Goal: Find specific page/section: Find specific page/section

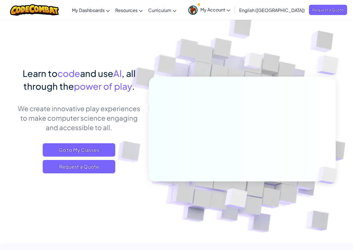
click at [230, 7] on span "My Account" at bounding box center [215, 10] width 30 height 6
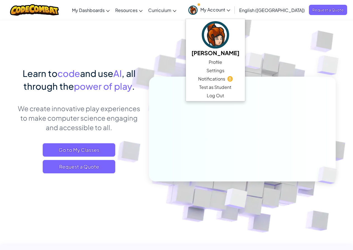
click at [300, 51] on img at bounding box center [238, 123] width 310 height 310
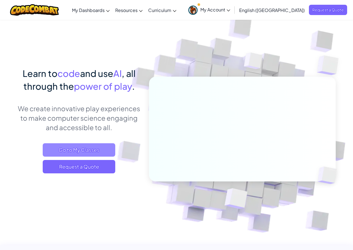
click at [90, 149] on span "Go to My Classes" at bounding box center [79, 149] width 73 height 13
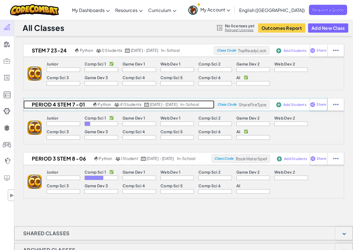
click at [35, 103] on h2 "Period 4 STEM 7 -01" at bounding box center [57, 104] width 68 height 8
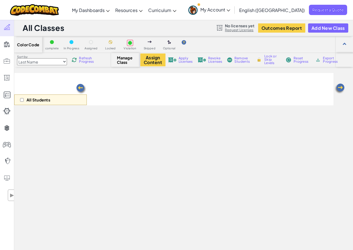
select select "560f1a9f22961295f9427742"
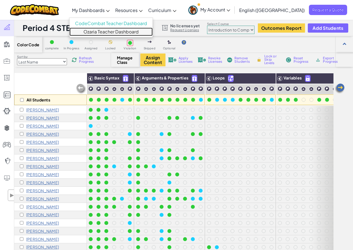
click at [118, 32] on link "Ozaria Teacher Dashboard" at bounding box center [110, 32] width 83 height 8
